Goal: Task Accomplishment & Management: Use online tool/utility

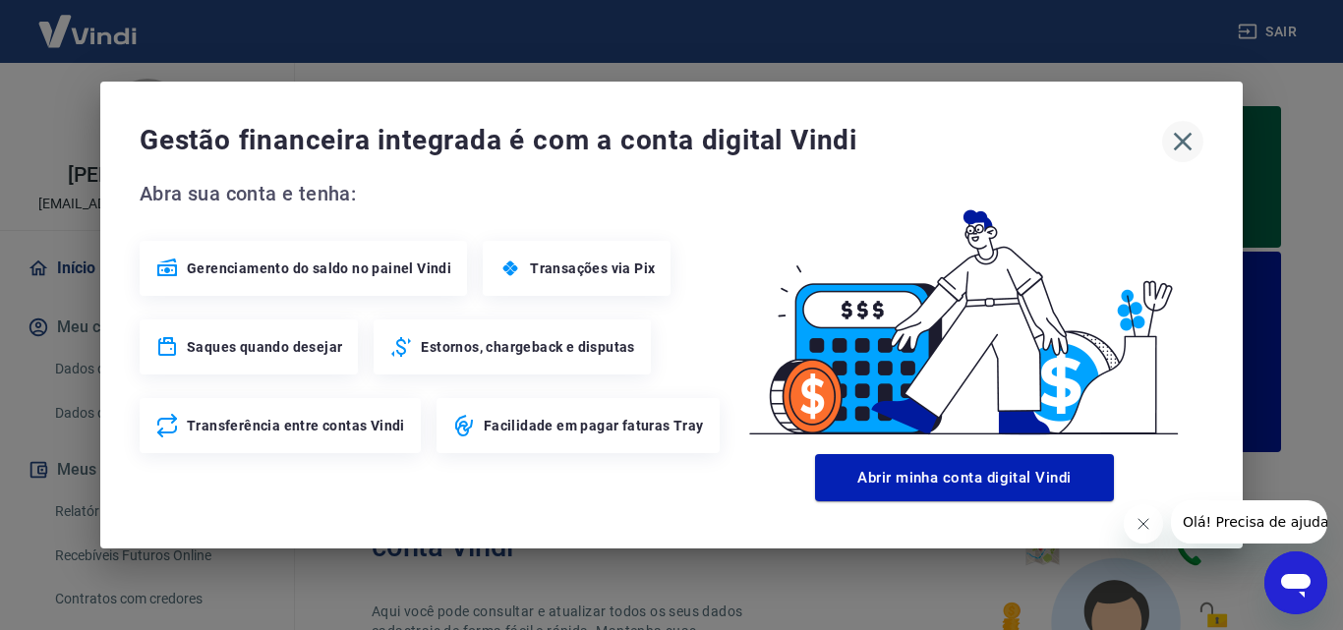
click at [1179, 147] on icon "button" at bounding box center [1183, 142] width 19 height 19
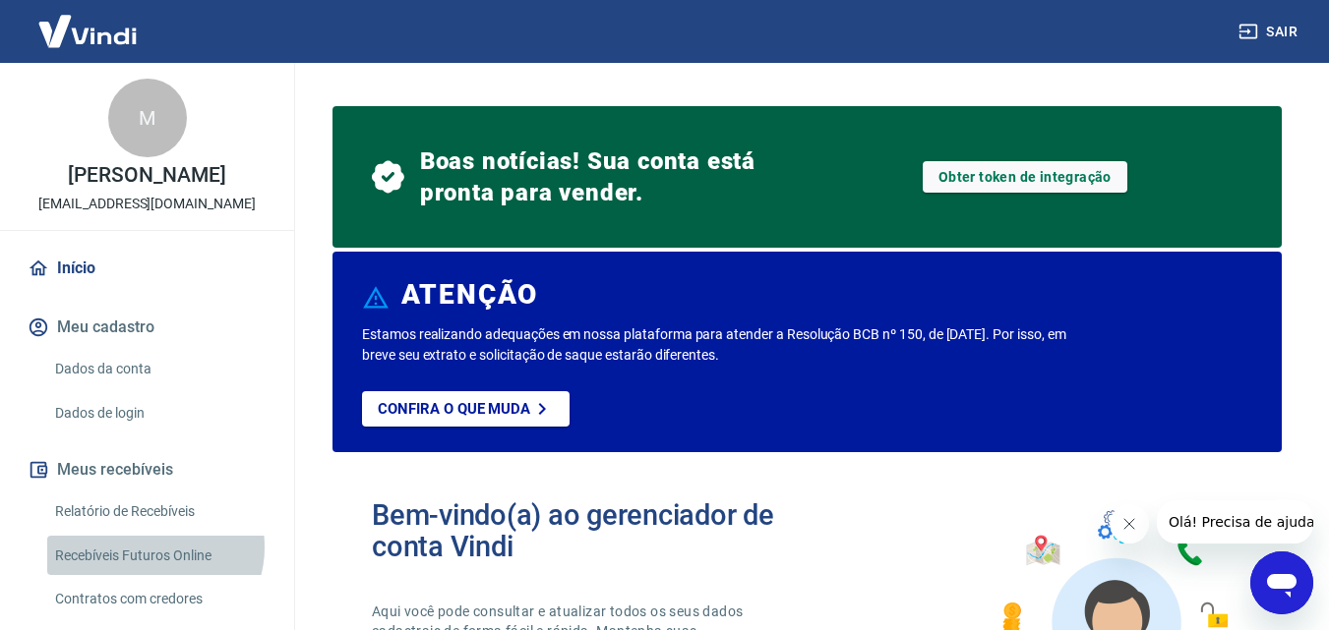
click at [153, 547] on link "Recebíveis Futuros Online" at bounding box center [158, 556] width 223 height 40
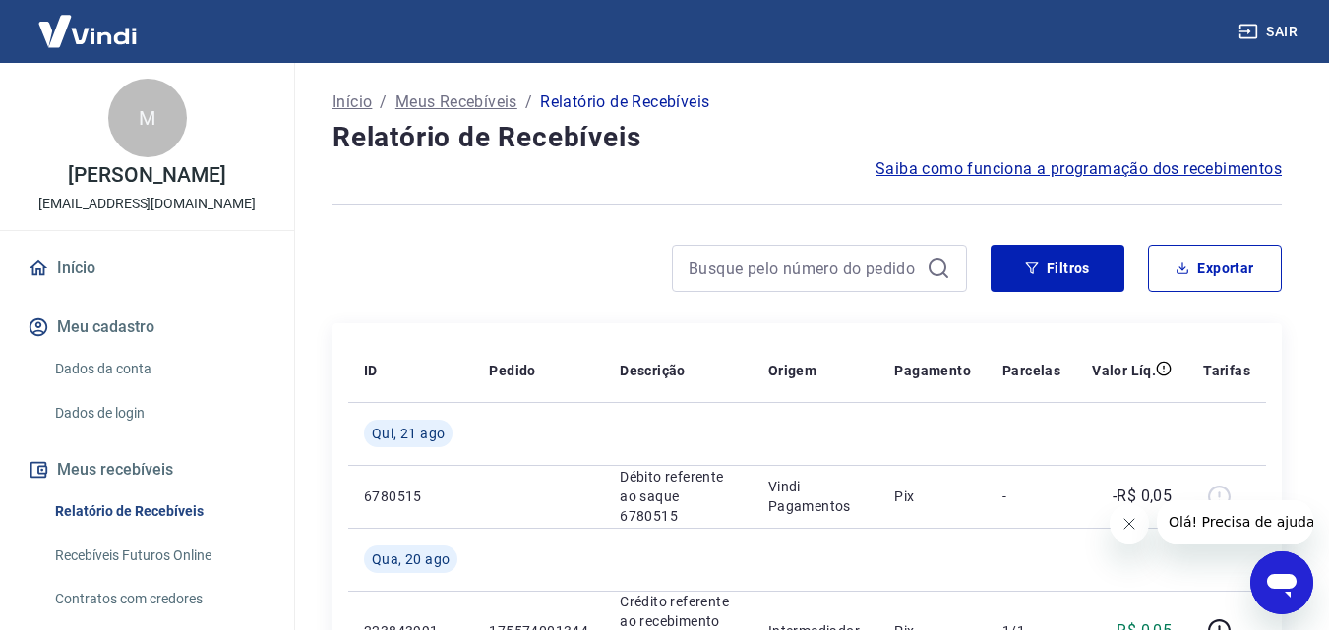
click at [110, 557] on link "Recebíveis Futuros Online" at bounding box center [158, 556] width 223 height 40
